Goal: Find specific page/section: Find specific page/section

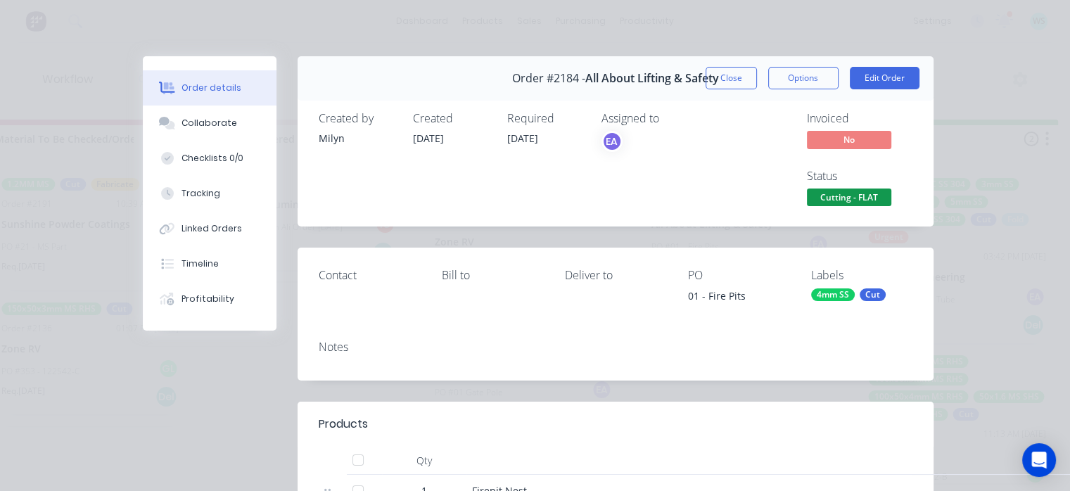
scroll to position [0, 1992]
click at [729, 76] on button "Close" at bounding box center [731, 78] width 51 height 23
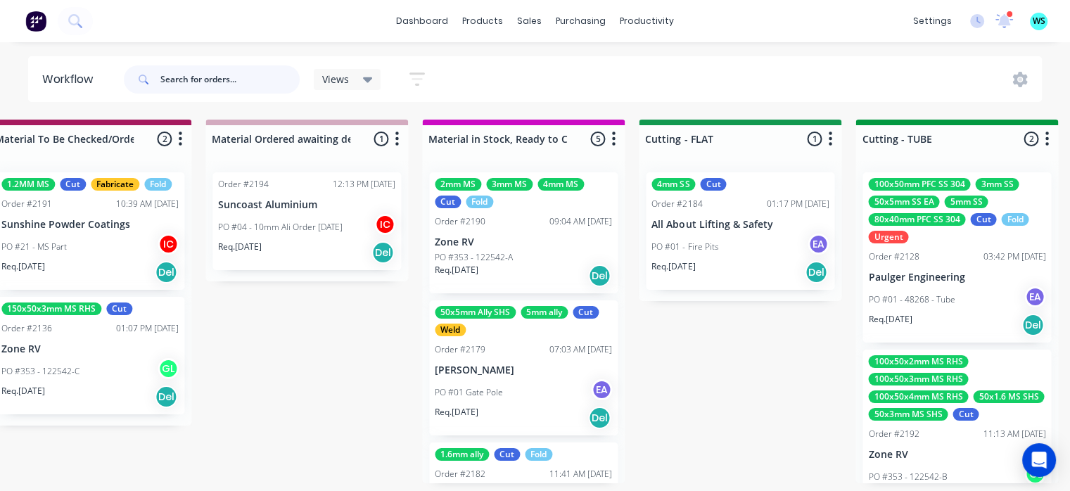
drag, startPoint x: 203, startPoint y: 77, endPoint x: 208, endPoint y: 71, distance: 8.0
click at [203, 77] on input "text" at bounding box center [229, 79] width 139 height 28
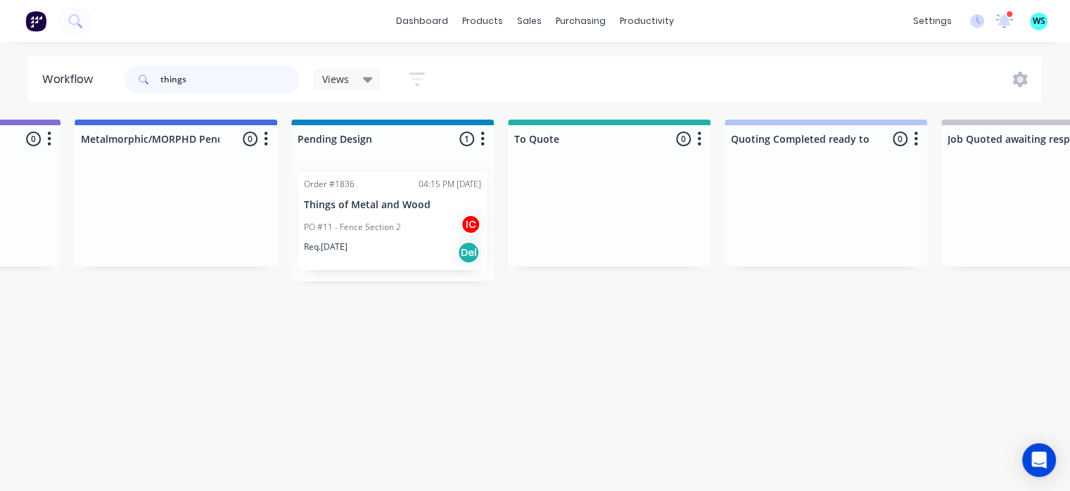
scroll to position [0, 572]
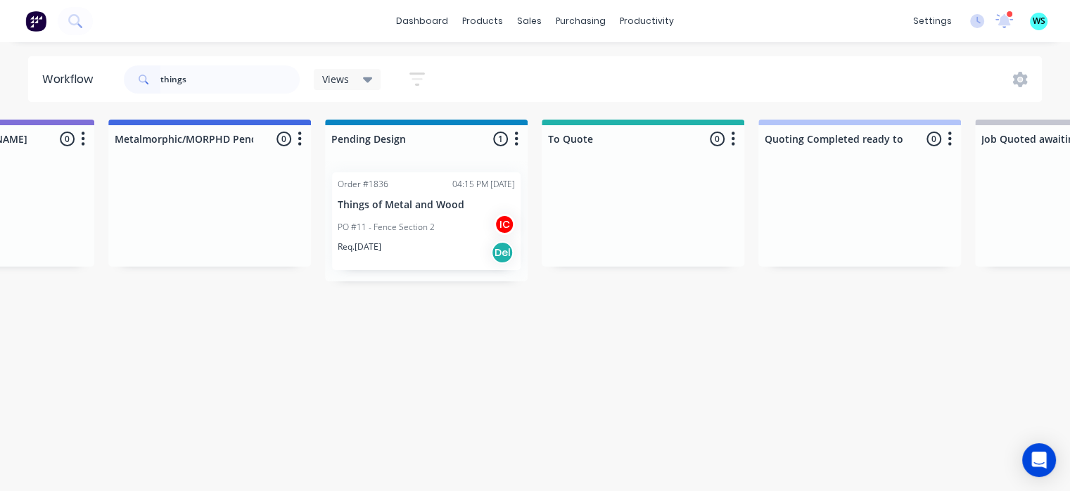
click at [401, 236] on div "PO #11 - Fence Section 2 IC" at bounding box center [426, 227] width 177 height 27
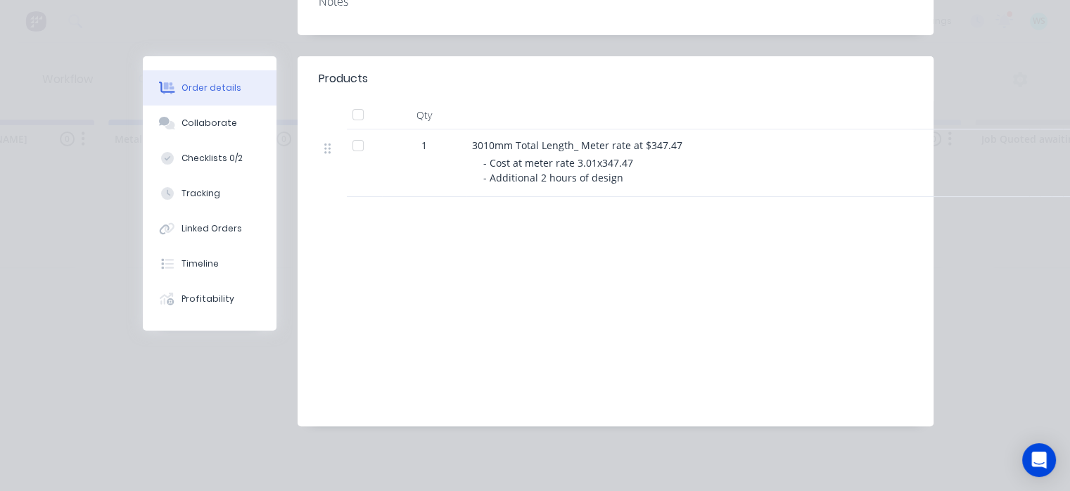
scroll to position [0, 0]
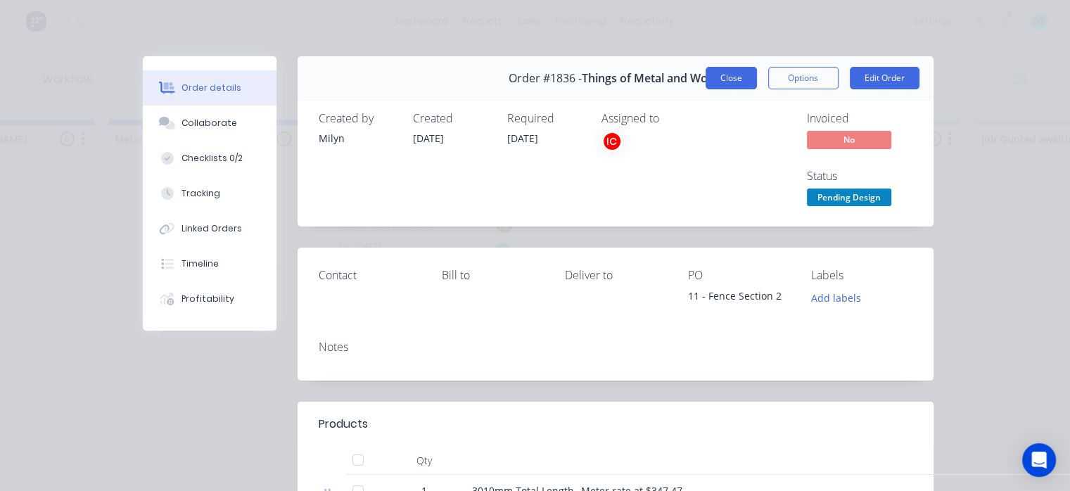
click at [730, 77] on button "Close" at bounding box center [731, 78] width 51 height 23
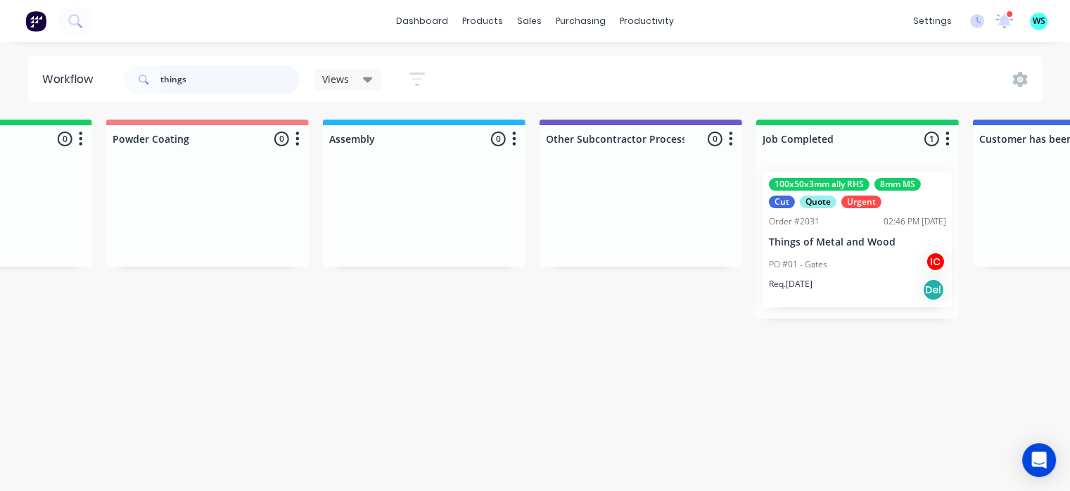
scroll to position [0, 3845]
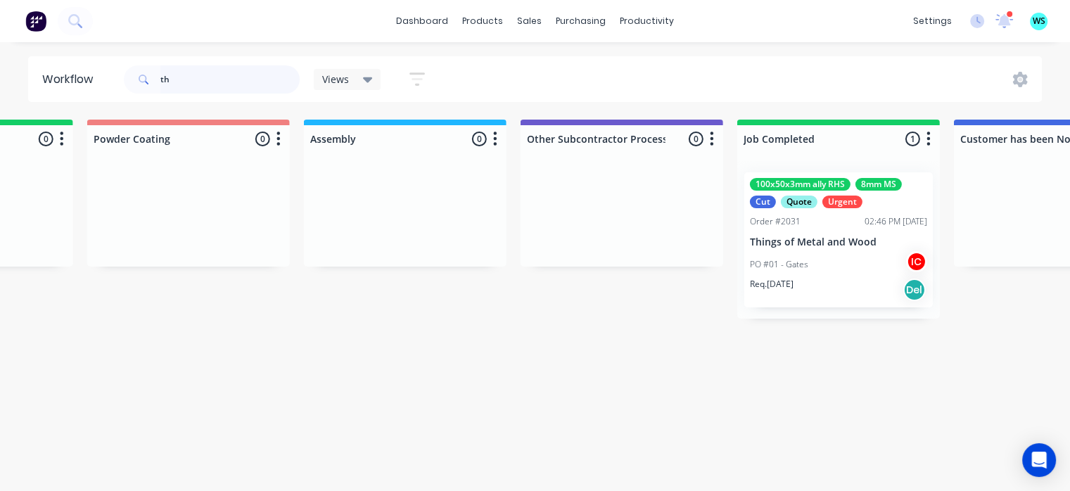
type input "t"
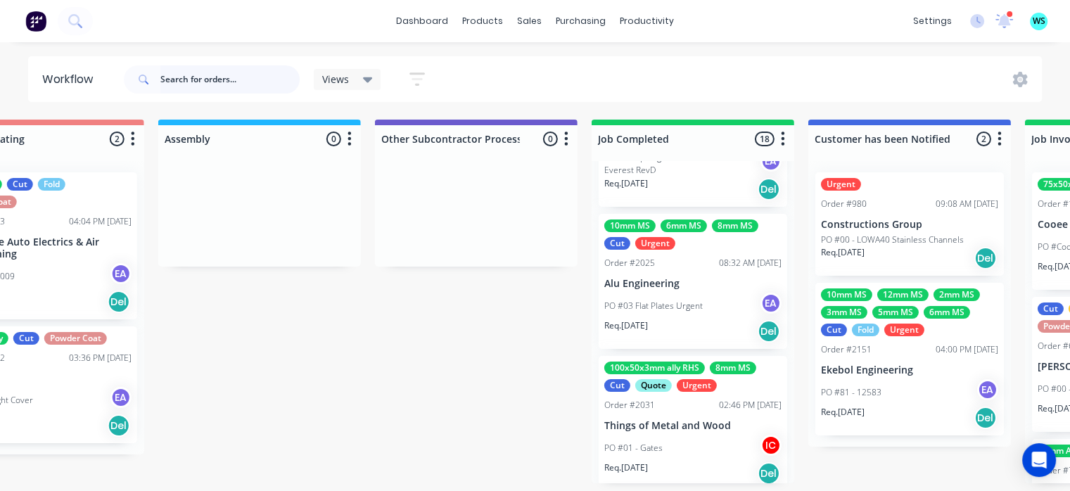
scroll to position [774, 0]
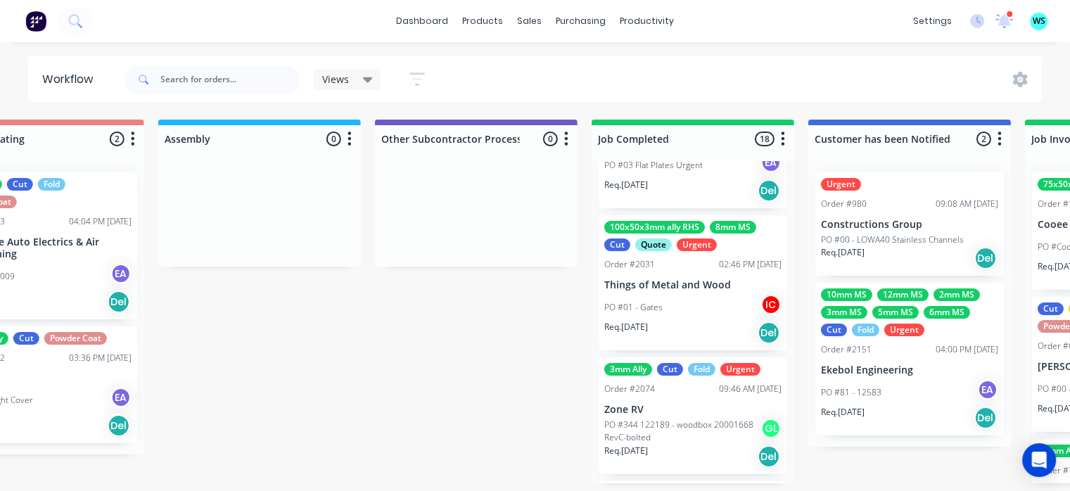
click at [683, 299] on div "PO #01 - Gates IC" at bounding box center [693, 307] width 177 height 27
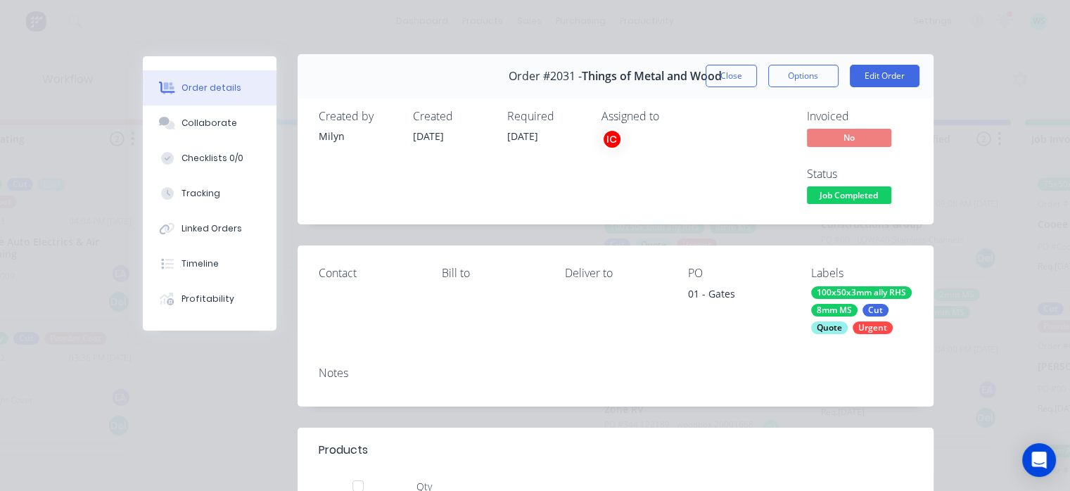
scroll to position [0, 0]
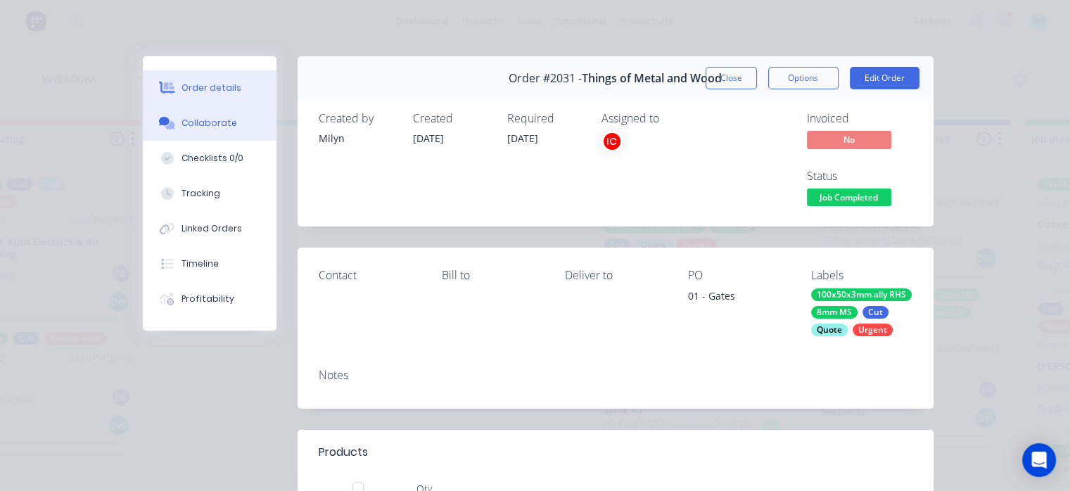
click at [216, 123] on div "Collaborate" at bounding box center [210, 123] width 56 height 13
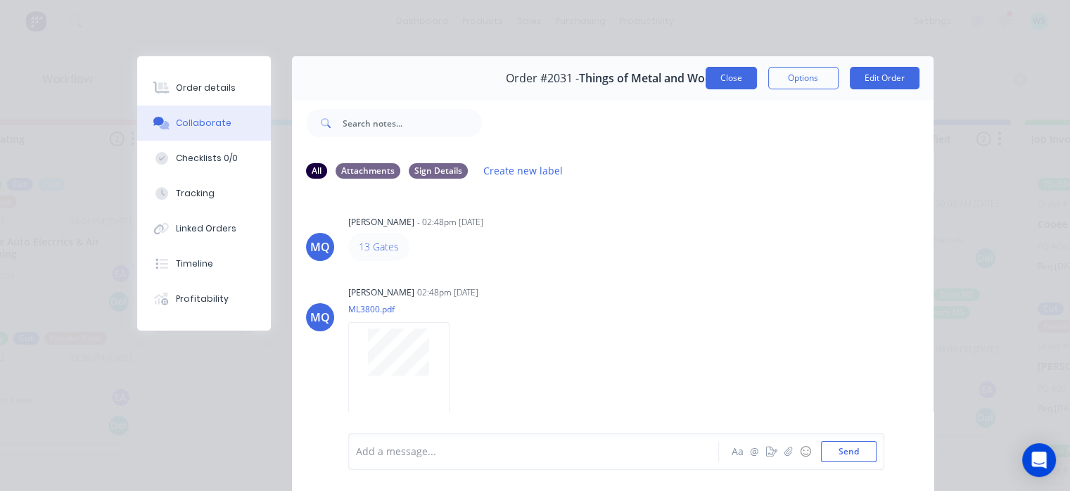
click at [738, 72] on button "Close" at bounding box center [731, 78] width 51 height 23
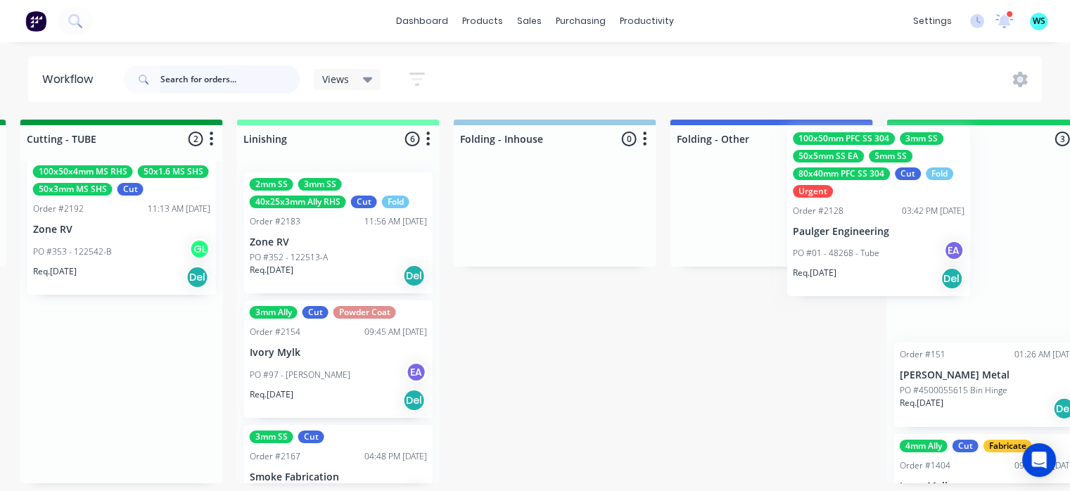
scroll to position [0, 2842]
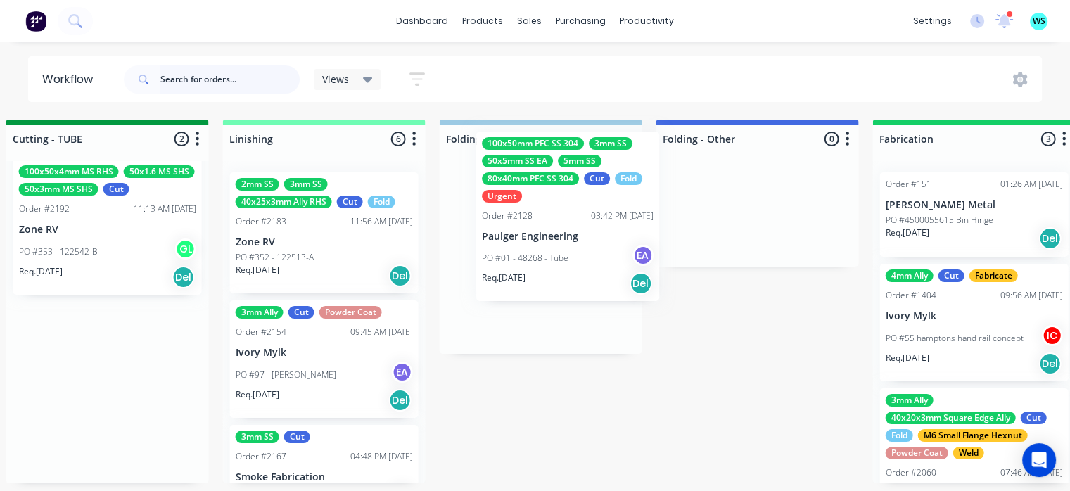
drag, startPoint x: 543, startPoint y: 277, endPoint x: 559, endPoint y: 229, distance: 51.0
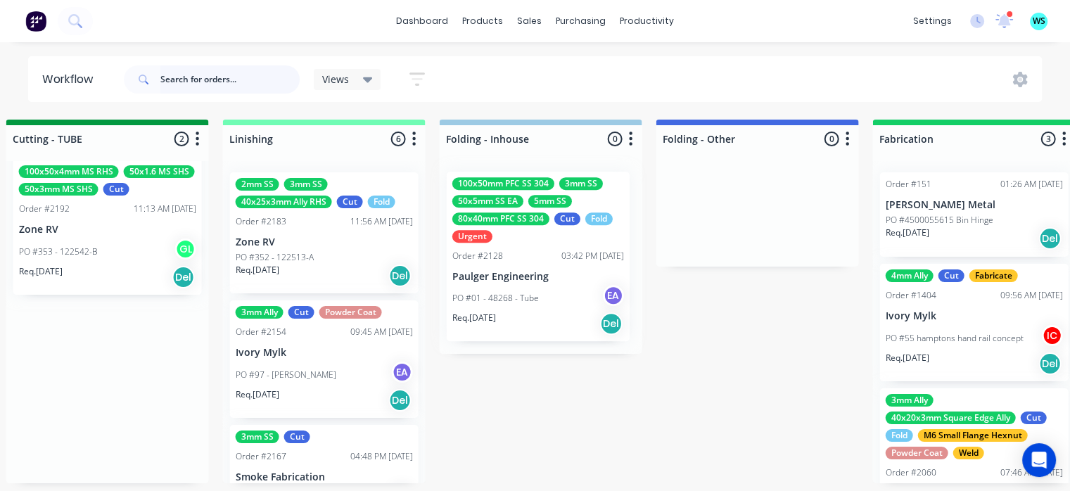
scroll to position [0, 0]
